Goal: Task Accomplishment & Management: Use online tool/utility

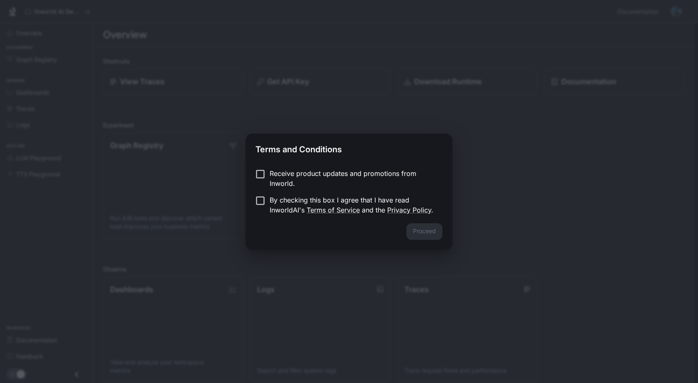
click at [259, 167] on div "Receive product updates and promotions from Inworld. By checking this box I agr…" at bounding box center [348, 192] width 207 height 61
click at [432, 230] on button "Proceed" at bounding box center [424, 231] width 36 height 17
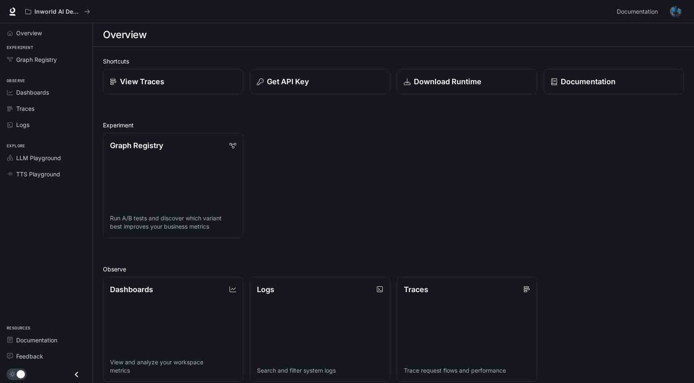
click at [418, 164] on div "Graph Registry Run A/B tests and discover which variant best improves your busi…" at bounding box center [390, 182] width 588 height 112
click at [45, 57] on span "Graph Registry" at bounding box center [36, 59] width 41 height 9
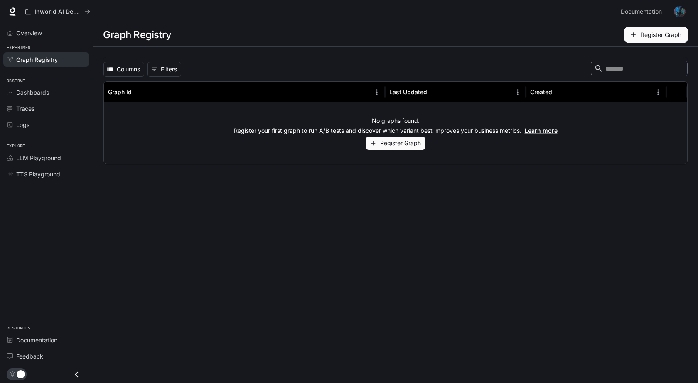
click at [419, 142] on button "Register Graph" at bounding box center [395, 144] width 59 height 14
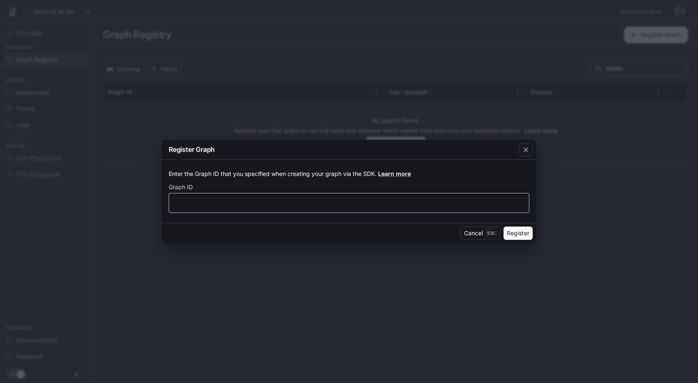
click at [447, 195] on div "​" at bounding box center [349, 203] width 360 height 20
type input "********"
click at [520, 231] on button "Register" at bounding box center [517, 233] width 29 height 13
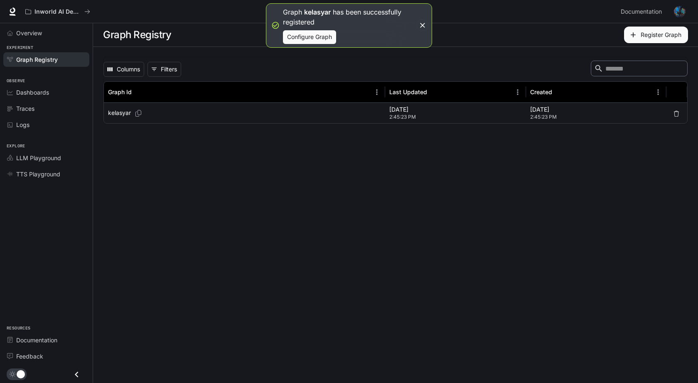
click at [394, 104] on div "[DATE] 2:45:23 PM" at bounding box center [455, 113] width 132 height 20
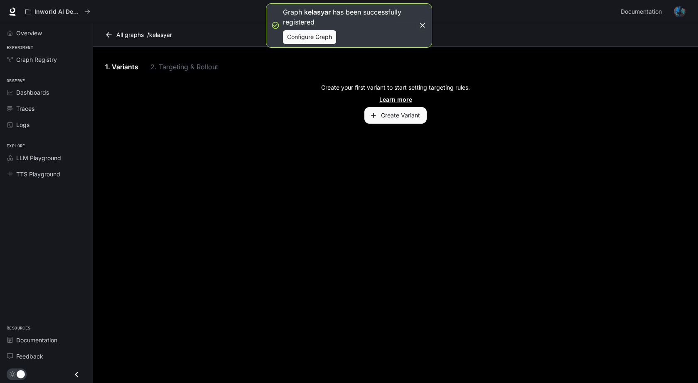
click at [411, 118] on button "Create Variant" at bounding box center [395, 115] width 62 height 17
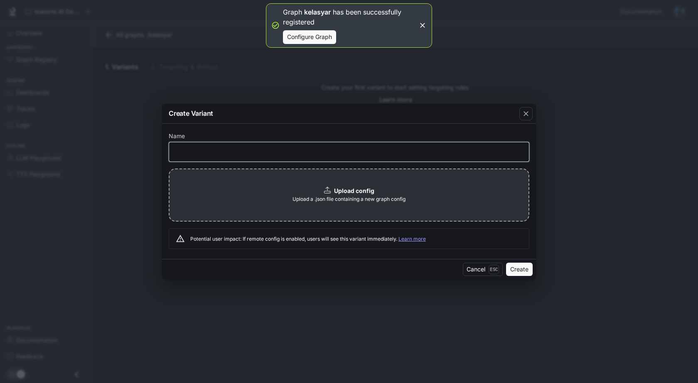
click at [301, 154] on input "text" at bounding box center [349, 151] width 360 height 8
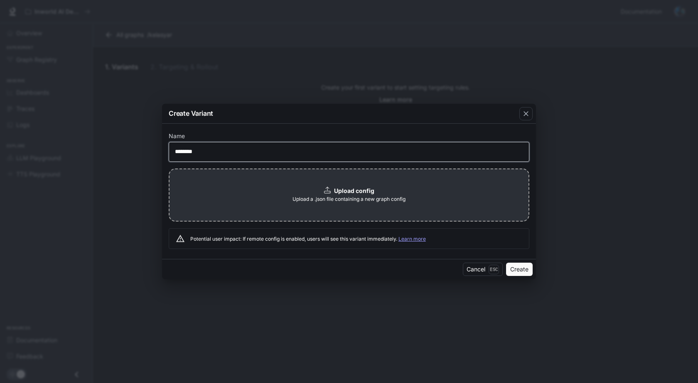
type input "********"
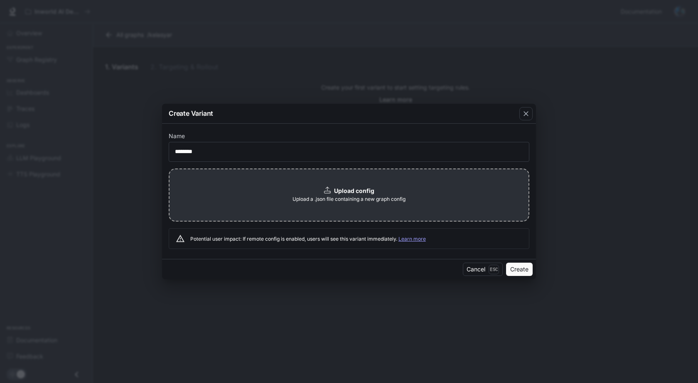
click at [513, 263] on button "Create" at bounding box center [519, 269] width 27 height 13
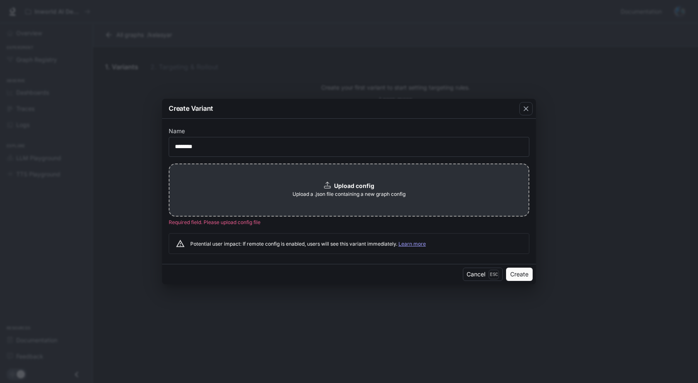
click at [441, 195] on div "Upload config Upload a .json file containing a new graph config" at bounding box center [349, 190] width 360 height 53
click at [469, 271] on button "Cancel Esc" at bounding box center [483, 274] width 40 height 13
